Goal: Task Accomplishment & Management: Complete application form

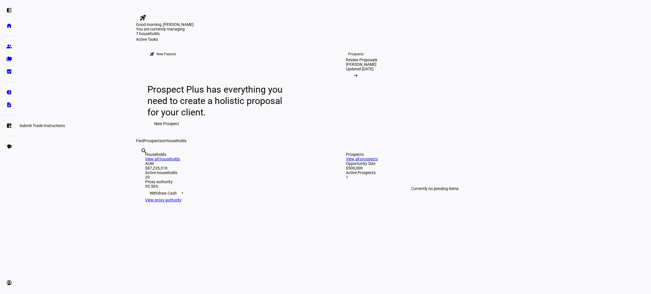
click at [5, 123] on link "list_alt_add Submit Trade Instructions" at bounding box center [8, 125] width 11 height 11
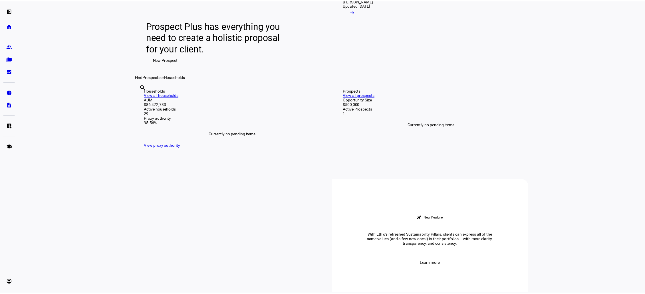
scroll to position [43, 0]
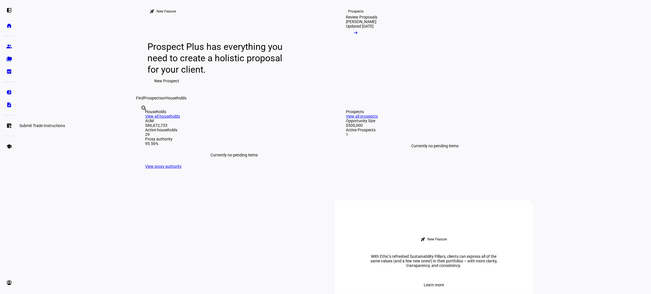
click at [9, 129] on link "list_alt_add Submit Trade Instructions" at bounding box center [8, 125] width 11 height 11
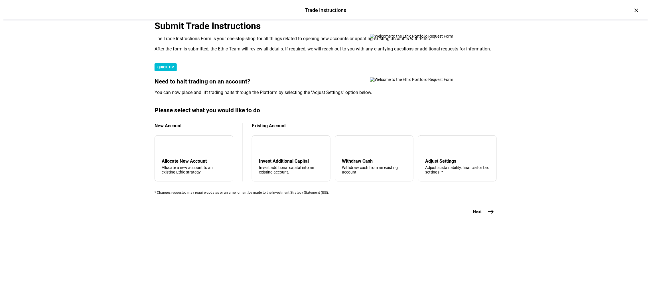
scroll to position [104, 0]
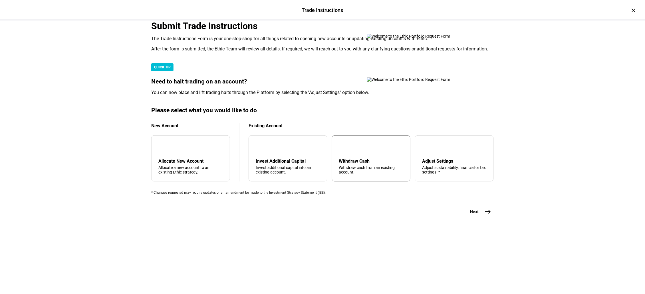
click at [344, 152] on div "arrow_upward" at bounding box center [343, 147] width 9 height 9
click at [485, 215] on mat-icon "east" at bounding box center [487, 212] width 7 height 7
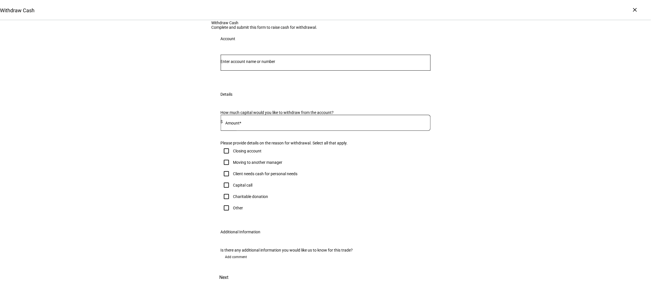
click at [333, 64] on input "Number" at bounding box center [326, 61] width 210 height 5
type input "pitt"
click at [271, 149] on span "Ashley Pitt s" at bounding box center [249, 148] width 44 height 7
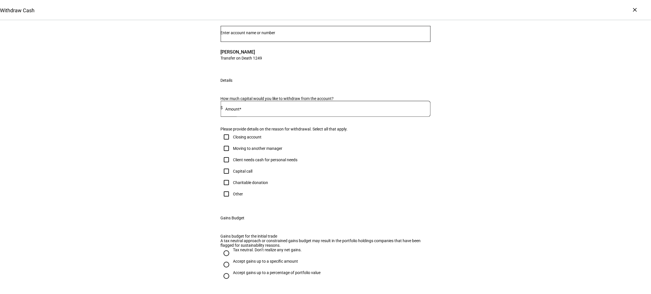
scroll to position [43, 0]
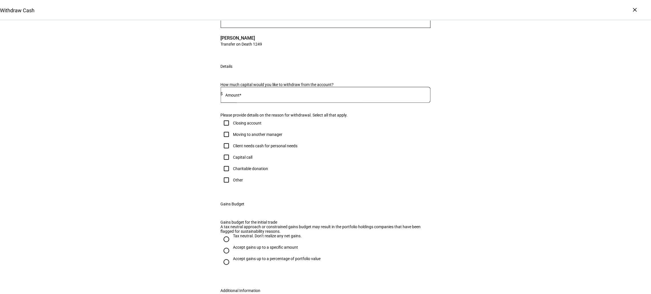
drag, startPoint x: 269, startPoint y: 163, endPoint x: 261, endPoint y: 152, distance: 13.3
click at [265, 156] on div "How much capital would you like to withdraw from the account? Amount* $ Please …" at bounding box center [326, 136] width 228 height 120
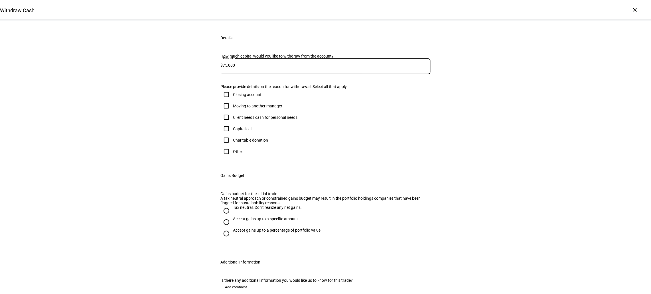
scroll to position [86, 0]
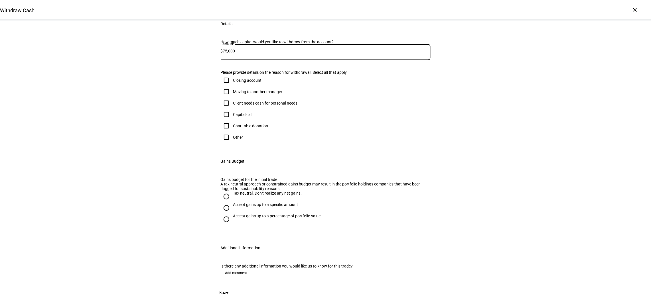
type input "75,000"
click at [223, 109] on input "Client needs cash for personal needs" at bounding box center [226, 103] width 11 height 11
checkbox input "true"
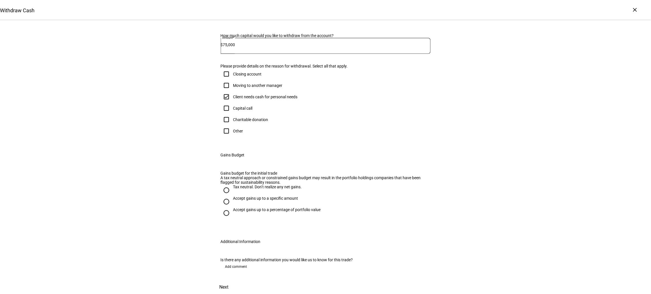
scroll to position [214, 0]
click at [222, 185] on input "Tax neutral. Don’t realize any net gains." at bounding box center [226, 190] width 11 height 11
radio input "true"
drag, startPoint x: 418, startPoint y: 277, endPoint x: 420, endPoint y: 286, distance: 8.9
click at [420, 286] on div "Withdraw Cash Complete and submit this form to raise cash for withdrawal. Accou…" at bounding box center [326, 112] width 228 height 366
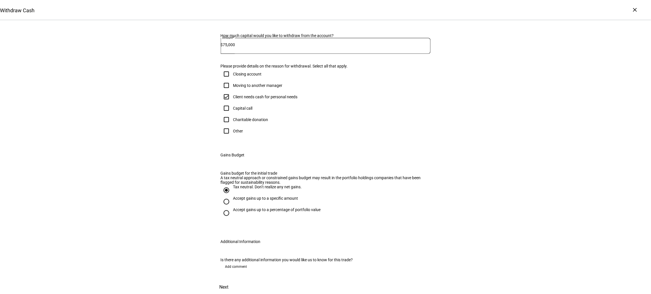
click at [229, 283] on span "Next" at bounding box center [224, 288] width 9 height 14
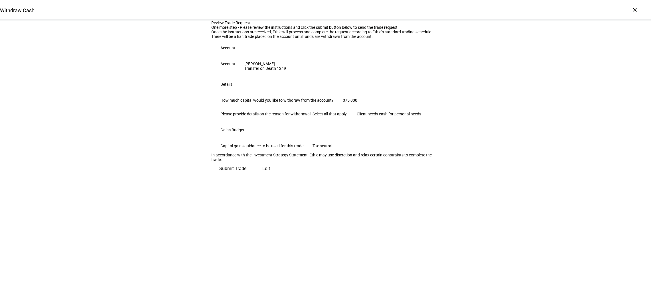
scroll to position [24, 0]
click at [247, 176] on span "Submit Trade" at bounding box center [233, 169] width 27 height 14
